Goal: Use online tool/utility: Use online tool/utility

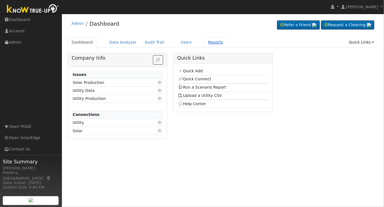
click at [204, 44] on link "Reports" at bounding box center [215, 42] width 23 height 10
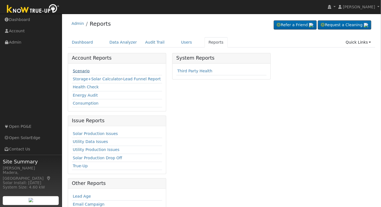
click at [77, 73] on link "Scenario" at bounding box center [81, 71] width 17 height 4
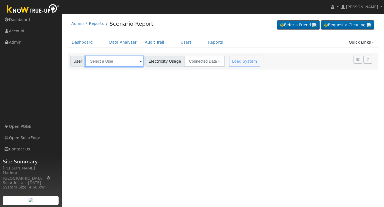
click at [112, 58] on input "text" at bounding box center [114, 61] width 58 height 11
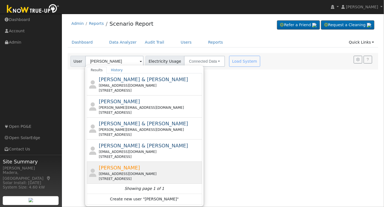
click at [155, 174] on div "[EMAIL_ADDRESS][DOMAIN_NAME]" at bounding box center [150, 173] width 102 height 5
type input "[PERSON_NAME]"
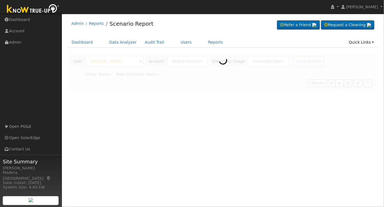
type input "Pacific Gas & Electric"
type input "E-1"
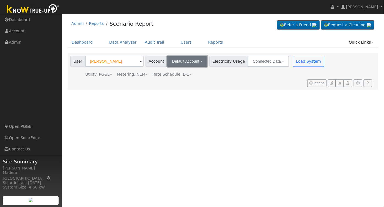
click at [189, 57] on button "Default Account" at bounding box center [187, 61] width 40 height 11
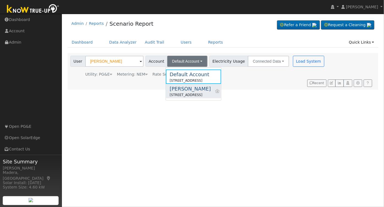
click at [192, 94] on div "1410 North Del Rey Avenue, Sanger, CA 93657" at bounding box center [190, 94] width 41 height 5
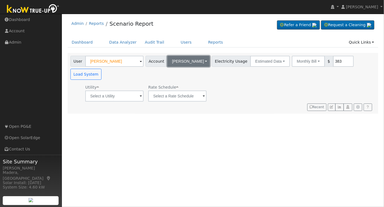
click at [180, 59] on span "Del Rey" at bounding box center [188, 61] width 32 height 4
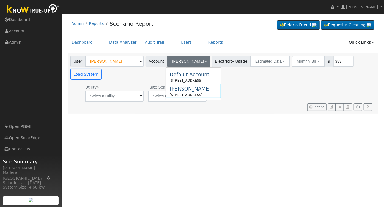
drag, startPoint x: 185, startPoint y: 73, endPoint x: 186, endPoint y: 77, distance: 3.4
click at [185, 74] on div "Default Account" at bounding box center [190, 74] width 40 height 7
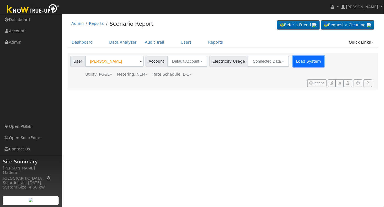
click at [293, 58] on button "Load System" at bounding box center [308, 61] width 31 height 11
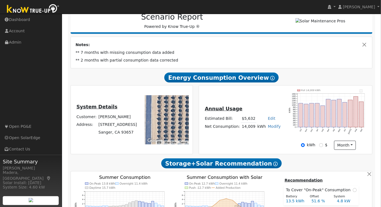
scroll to position [88, 0]
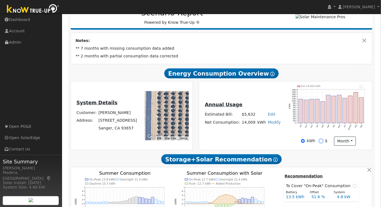
click at [321, 143] on input "$" at bounding box center [321, 141] width 4 height 4
radio input "true"
click at [304, 142] on input "kWh" at bounding box center [303, 141] width 4 height 4
radio input "true"
radio input "false"
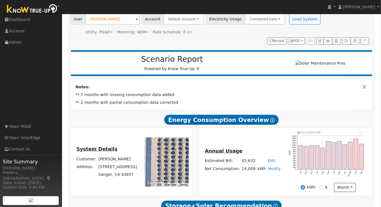
scroll to position [0, 0]
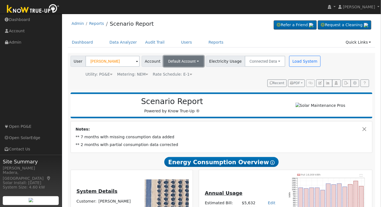
click at [191, 61] on span "Default Account" at bounding box center [182, 61] width 28 height 4
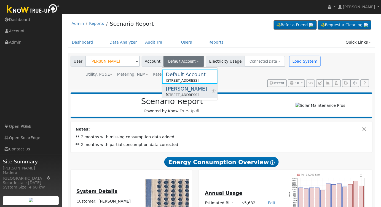
click at [207, 89] on div "Del Rey" at bounding box center [186, 88] width 41 height 7
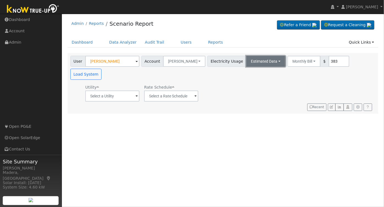
click at [247, 61] on button "Estimated Data" at bounding box center [267, 61] width 40 height 11
click at [247, 82] on link "Estimated Data" at bounding box center [266, 81] width 39 height 8
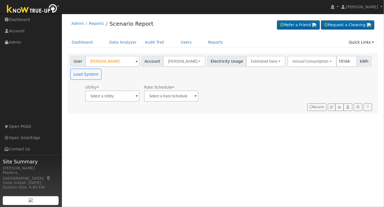
type input "10104"
click at [110, 99] on input "text" at bounding box center [112, 95] width 54 height 11
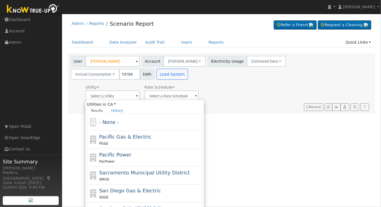
click at [128, 78] on div "User Marion Winn Account Del Rey Default Account 11161 Belmont Avenue, Sanger, …" at bounding box center [220, 67] width 302 height 26
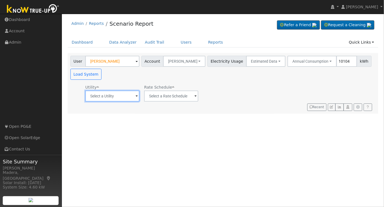
click at [107, 93] on input "text" at bounding box center [112, 95] width 54 height 11
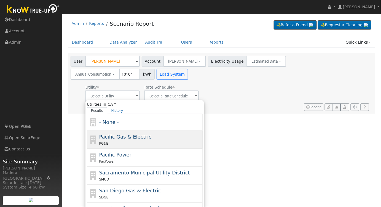
click at [115, 137] on span "Pacific Gas & Electric" at bounding box center [125, 137] width 52 height 6
type input "Pacific Gas & Electric"
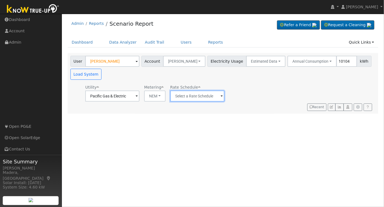
click at [202, 96] on input "text" at bounding box center [197, 95] width 54 height 11
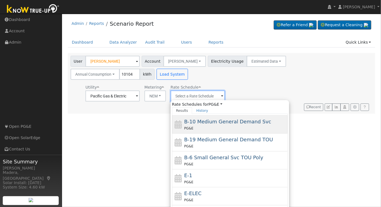
scroll to position [75, 0]
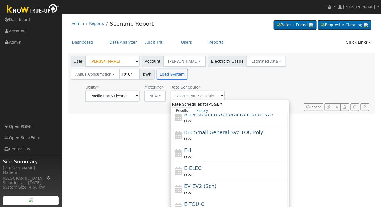
click at [208, 155] on div "PG&E" at bounding box center [235, 157] width 102 height 6
type input "E-1"
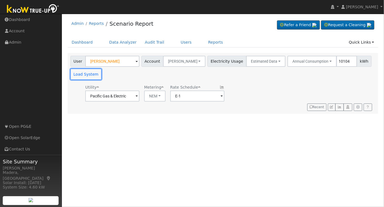
click at [85, 69] on button "Load System" at bounding box center [86, 74] width 31 height 11
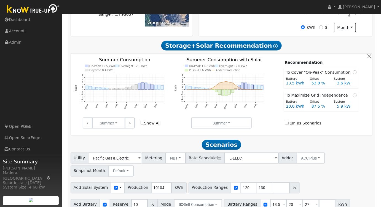
scroll to position [191, 0]
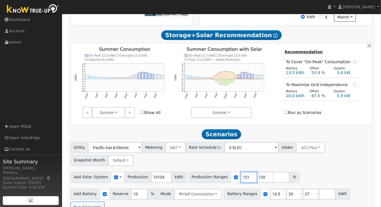
type input "121"
click at [240, 177] on input "121" at bounding box center [248, 177] width 17 height 11
drag, startPoint x: 255, startPoint y: 178, endPoint x: 208, endPoint y: 179, distance: 47.1
click at [210, 179] on div "Production Ranges 121 130 %" at bounding box center [243, 177] width 111 height 11
drag, startPoint x: 270, startPoint y: 194, endPoint x: 233, endPoint y: 197, distance: 37.5
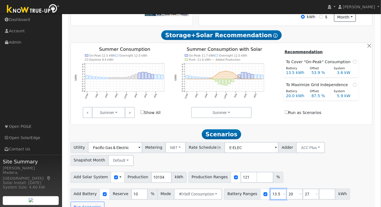
click at [235, 197] on div "Battery Ranges 13.5 Overrides Reserve % Mode None None Self Consumption Peak Sa…" at bounding box center [287, 193] width 126 height 11
type input "20"
type input "27"
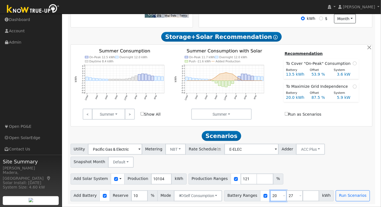
type input "20"
drag, startPoint x: 287, startPoint y: 196, endPoint x: 248, endPoint y: 197, distance: 38.8
click at [254, 197] on div "Battery Ranges 20 Overrides Reserve % Mode None None Self Consumption Peak Savi…" at bounding box center [279, 195] width 110 height 11
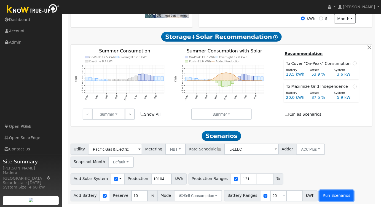
drag, startPoint x: 322, startPoint y: 196, endPoint x: 325, endPoint y: 198, distance: 3.9
click at [325, 198] on button "Run Scenarios" at bounding box center [336, 195] width 34 height 11
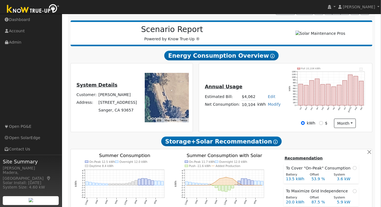
scroll to position [0, 0]
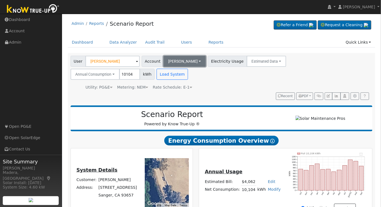
click at [168, 60] on span "Del Rey" at bounding box center [182, 61] width 29 height 4
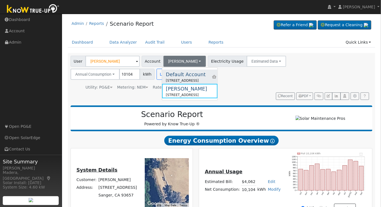
click at [177, 74] on div "Default Account" at bounding box center [186, 74] width 40 height 7
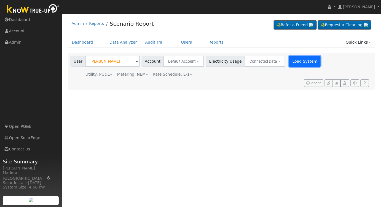
click at [295, 64] on button "Load System" at bounding box center [304, 61] width 31 height 11
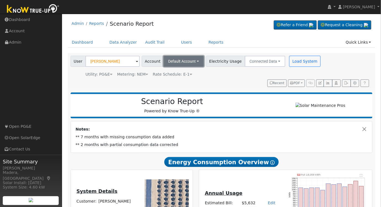
click at [181, 59] on span "Default Account" at bounding box center [182, 61] width 28 height 4
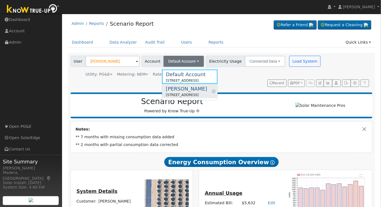
click at [175, 90] on div "Del Rey" at bounding box center [186, 88] width 41 height 7
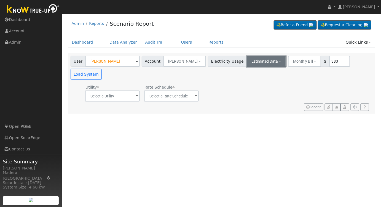
click at [252, 62] on button "Estimated Data" at bounding box center [267, 61] width 40 height 11
click at [263, 131] on div "User Profile First name Last name Email Email Notifications No Emails No Emails…" at bounding box center [221, 110] width 319 height 193
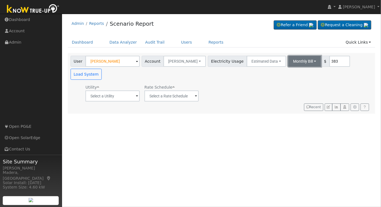
click at [288, 56] on button "Monthly Bill" at bounding box center [304, 61] width 33 height 11
click at [281, 71] on link "Annual Consumption" at bounding box center [297, 73] width 48 height 8
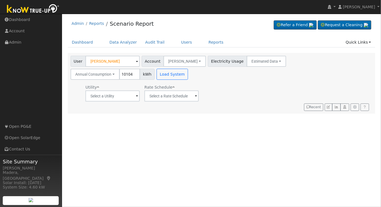
type input "10104"
click at [112, 89] on div "Utility" at bounding box center [112, 87] width 54 height 6
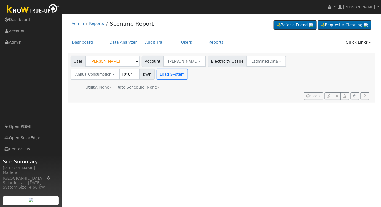
click at [112, 98] on div "User Marion Winn Account Del Rey Default Account 11161 Belmont Avenue, Sanger, …" at bounding box center [220, 77] width 302 height 46
click at [103, 87] on div "Utility: None" at bounding box center [98, 87] width 26 height 6
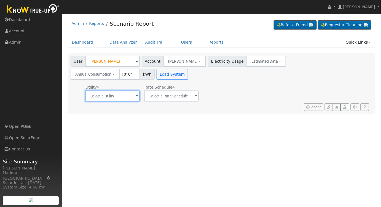
click at [105, 96] on input "text" at bounding box center [112, 95] width 54 height 11
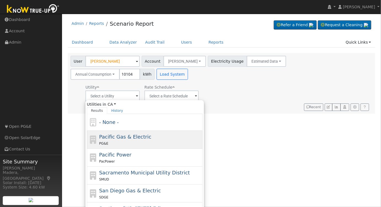
click at [112, 138] on span "Pacific Gas & Electric" at bounding box center [125, 137] width 52 height 6
type input "Pacific Gas & Electric"
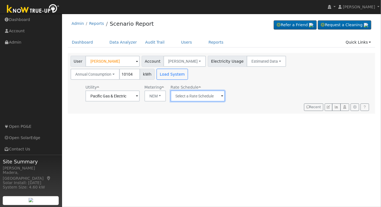
click at [190, 95] on input "text" at bounding box center [197, 95] width 54 height 11
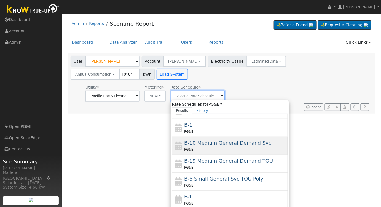
scroll to position [75, 0]
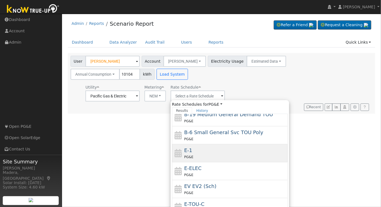
click at [199, 150] on div "E-1 PG&E" at bounding box center [235, 152] width 102 height 13
type input "E-1"
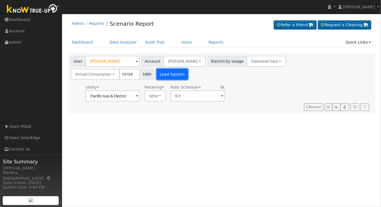
click at [156, 74] on button "Load System" at bounding box center [171, 74] width 31 height 11
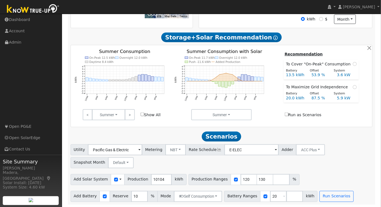
scroll to position [191, 0]
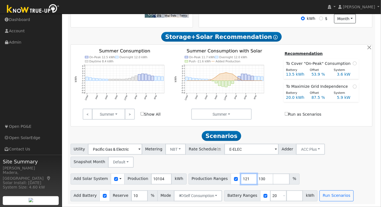
type input "121"
click at [240, 178] on input "121" at bounding box center [248, 178] width 17 height 11
drag, startPoint x: 253, startPoint y: 179, endPoint x: 216, endPoint y: 180, distance: 37.5
click at [216, 180] on div "Production Ranges 121 130 %" at bounding box center [243, 178] width 111 height 11
click at [323, 199] on button "Run Scenarios" at bounding box center [336, 195] width 34 height 11
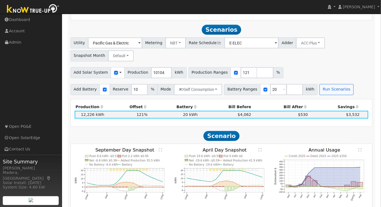
scroll to position [305, 0]
